Goal: Transaction & Acquisition: Purchase product/service

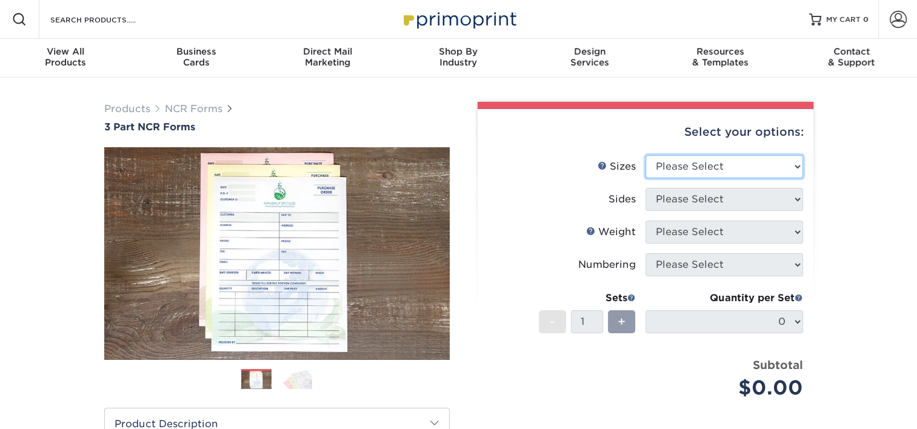
click at [785, 166] on select "Please Select 5.5" x 8.5" 8.5" x 11"" at bounding box center [724, 166] width 158 height 23
select select "5.50x8.50"
click at [645, 155] on select "Please Select 5.5" x 8.5" 8.5" x 11"" at bounding box center [724, 166] width 158 height 23
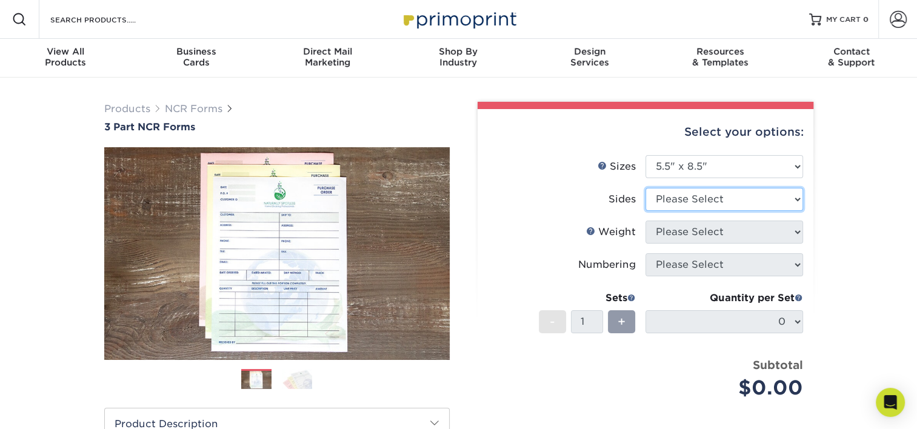
click at [776, 198] on select "Please Select Black & White (1/0) Full Color (4/0)" at bounding box center [724, 199] width 158 height 23
select select "2295b6f0-1f96-4774-b4ab-d24da34c0f39"
click at [645, 188] on select "Please Select Black & White (1/0) Full Color (4/0)" at bounding box center [724, 199] width 158 height 23
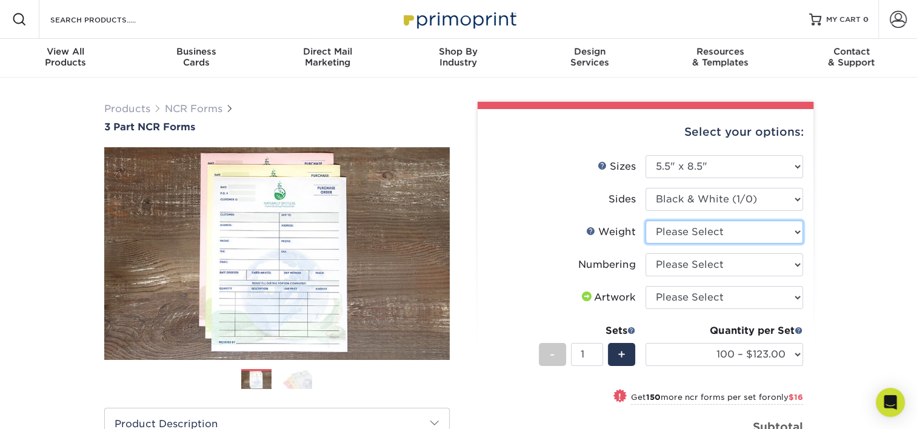
click at [768, 234] on select "Please Select 20LB3P" at bounding box center [724, 232] width 158 height 23
select select "20LB3P"
click at [645, 221] on select "Please Select 20LB3P" at bounding box center [724, 232] width 158 height 23
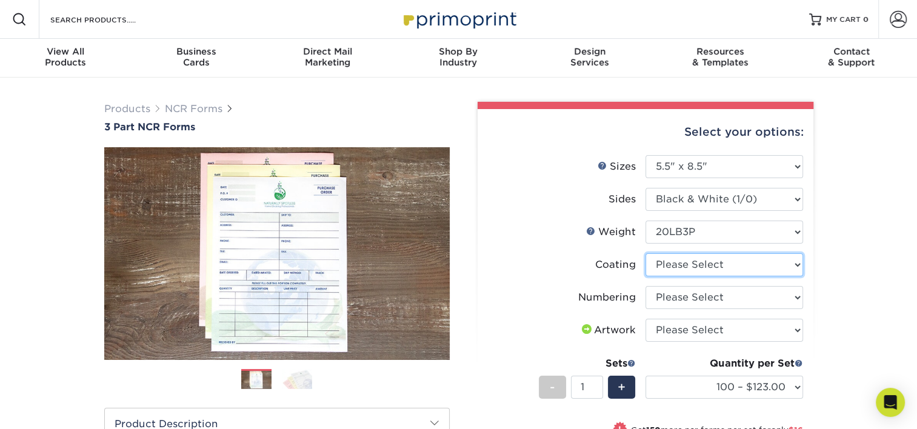
click at [763, 267] on select at bounding box center [724, 264] width 158 height 23
select select "3e7618de-abca-4bda-9f97-8b9129e913d8"
click at [645, 253] on select at bounding box center [724, 264] width 158 height 23
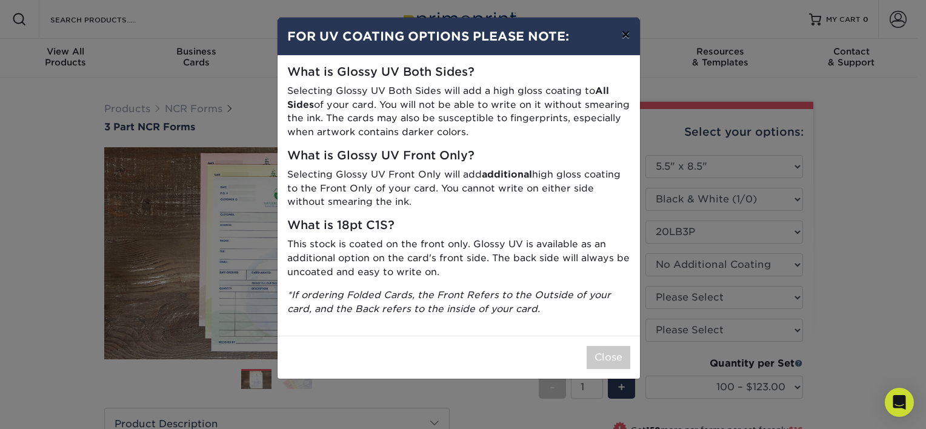
click at [620, 34] on button "×" at bounding box center [625, 35] width 28 height 34
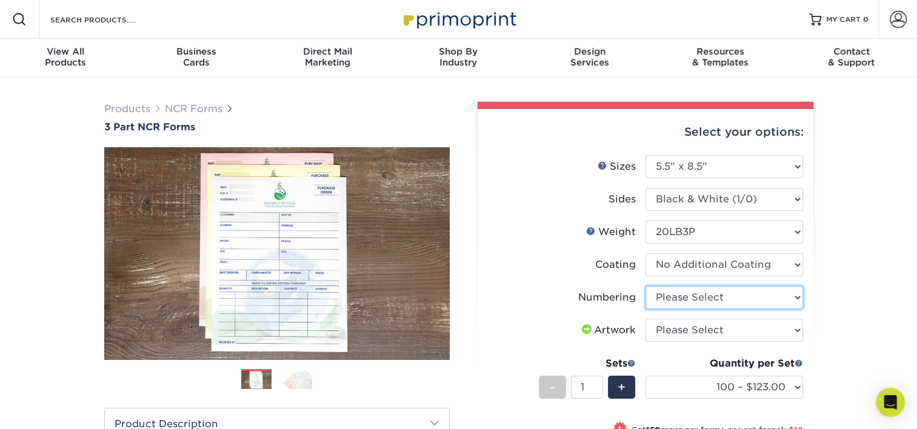
click at [759, 293] on select "Please Select Numbering on the Front only No Numbering" at bounding box center [724, 297] width 158 height 23
select select "936c80a5-99b7-47e8-acd6-e5b2b860875a"
click at [645, 286] on select "Please Select Numbering on the Front only No Numbering" at bounding box center [724, 297] width 158 height 23
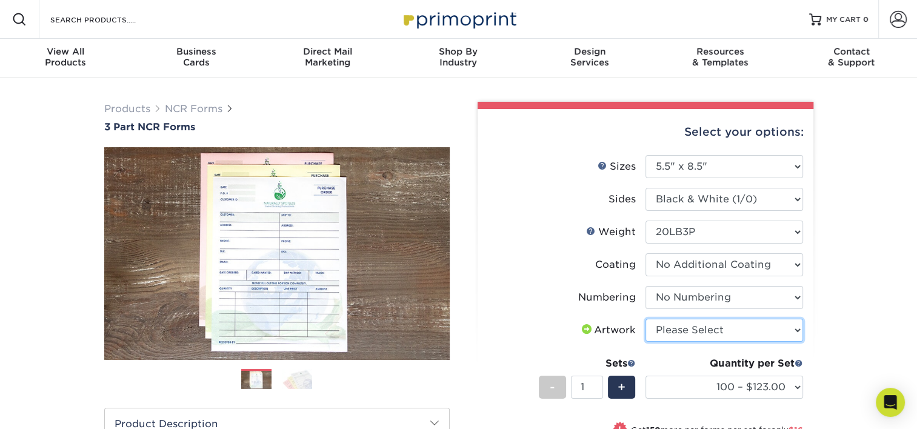
click at [763, 337] on select "Please Select I will upload files I need a design - $75" at bounding box center [724, 330] width 158 height 23
select select "upload"
click at [645, 319] on select "Please Select I will upload files I need a design - $75" at bounding box center [724, 330] width 158 height 23
